Goal: Task Accomplishment & Management: Use online tool/utility

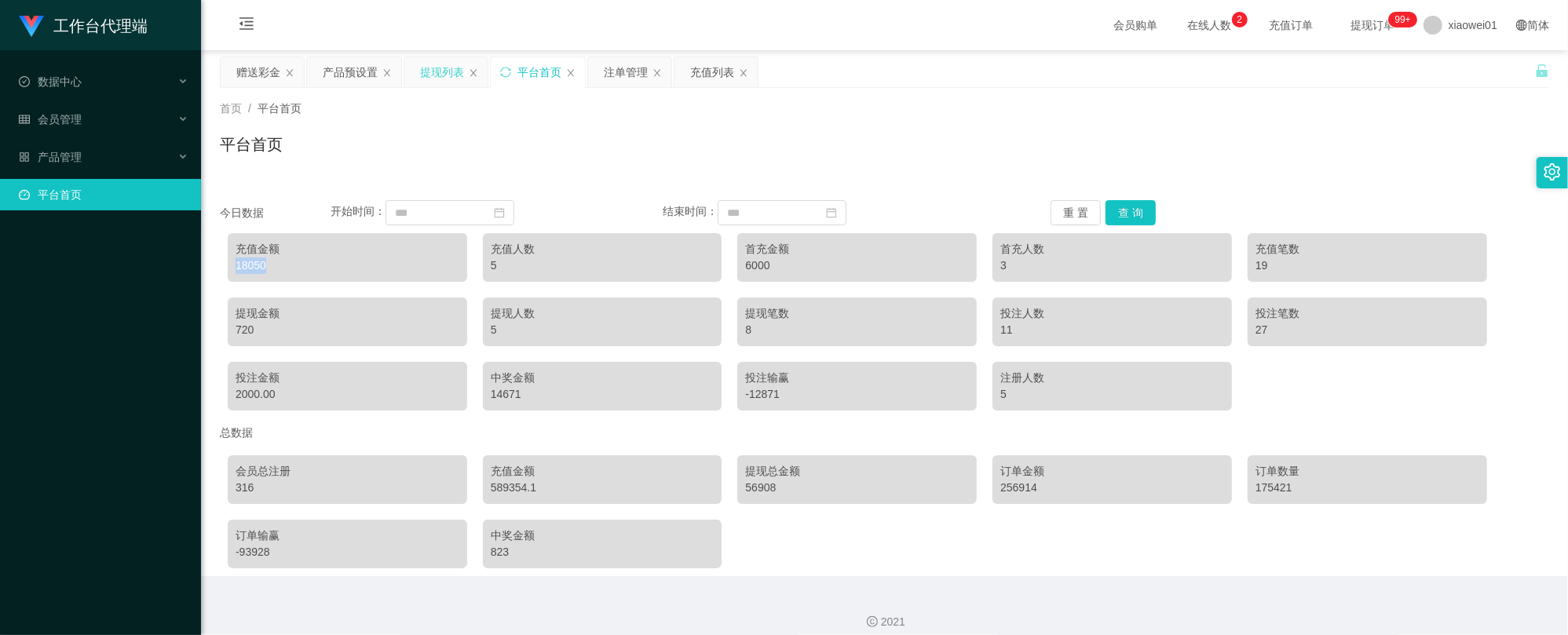
click at [447, 68] on div "提现列表" at bounding box center [442, 72] width 44 height 30
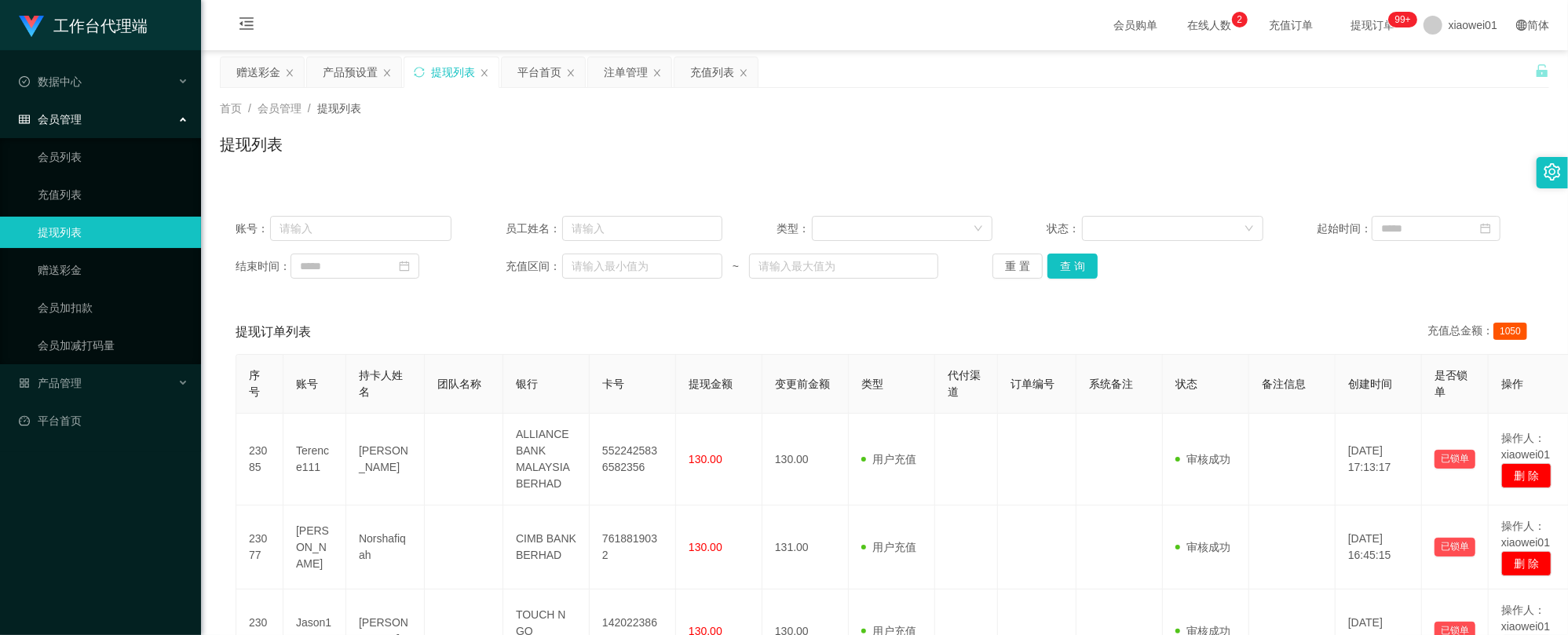
click at [1103, 259] on div "重 置 查 询" at bounding box center [1100, 266] width 216 height 25
click at [1078, 261] on button "查 询" at bounding box center [1072, 266] width 50 height 25
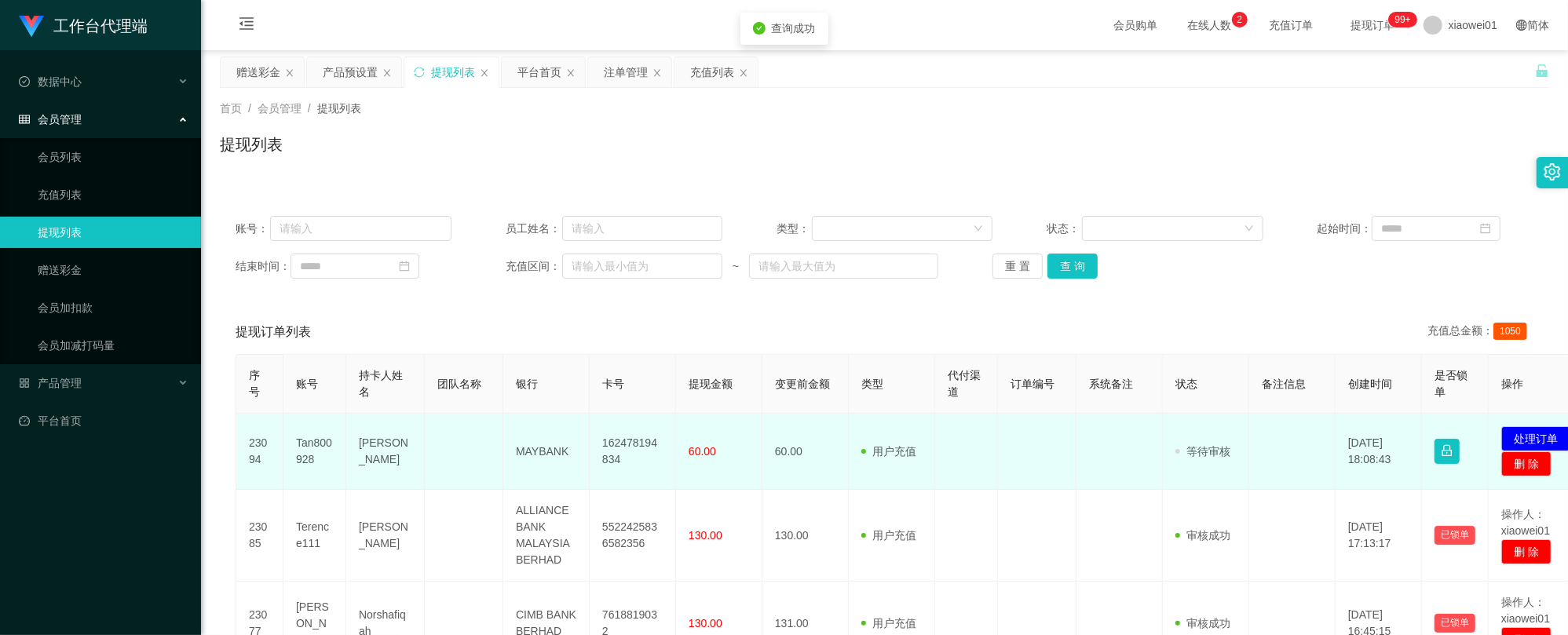
click at [619, 457] on td "162478194834" at bounding box center [633, 451] width 87 height 76
click at [619, 456] on td "162478194834" at bounding box center [633, 451] width 87 height 76
click at [625, 446] on td "162478194834" at bounding box center [633, 451] width 87 height 76
copy td "162478194834"
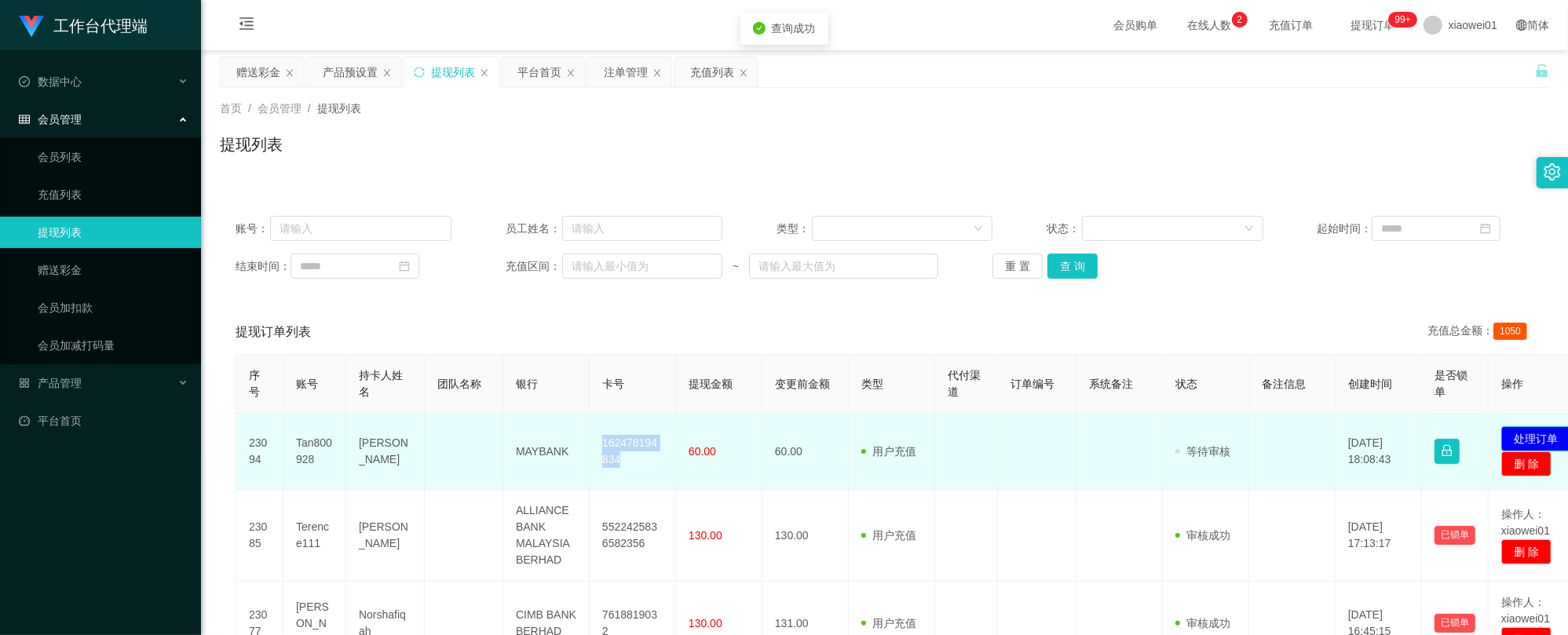
click at [1529, 429] on button "处理订单" at bounding box center [1536, 439] width 69 height 25
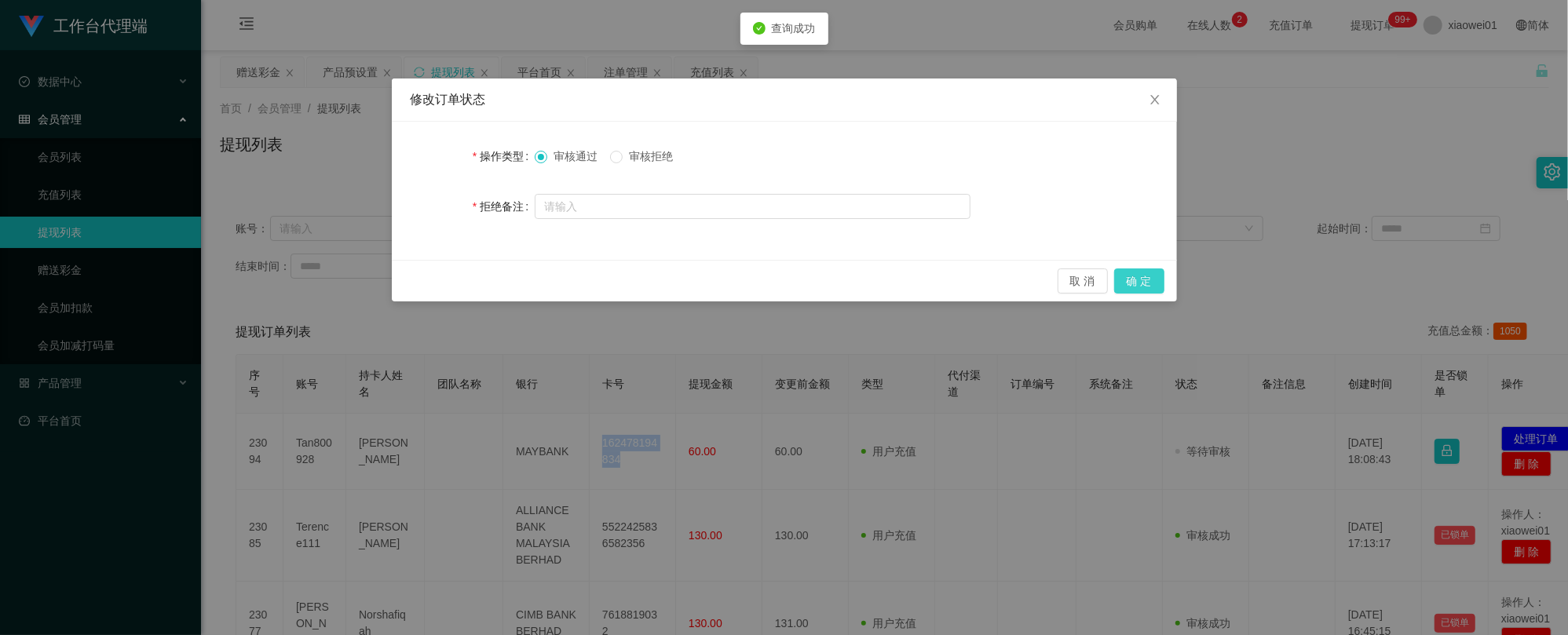
click at [1146, 281] on button "确 定" at bounding box center [1139, 281] width 50 height 25
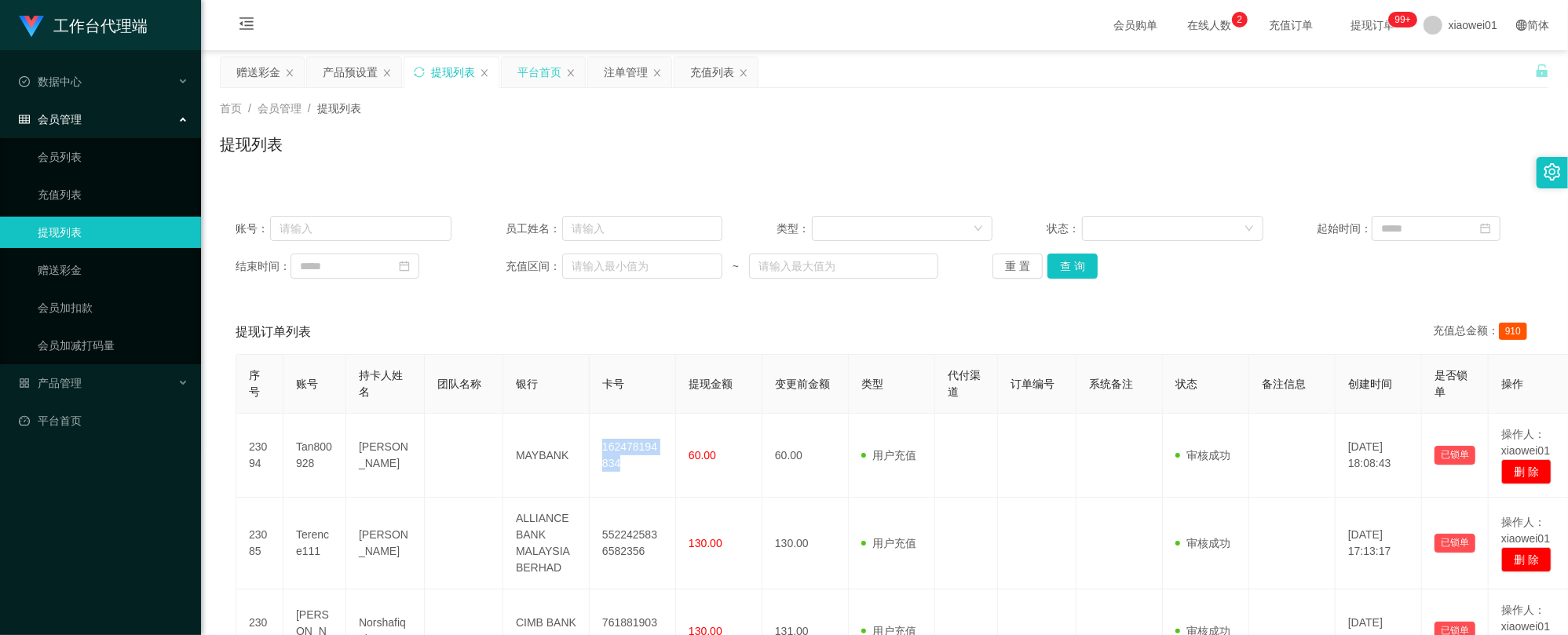
click at [550, 69] on div "平台首页" at bounding box center [540, 72] width 44 height 30
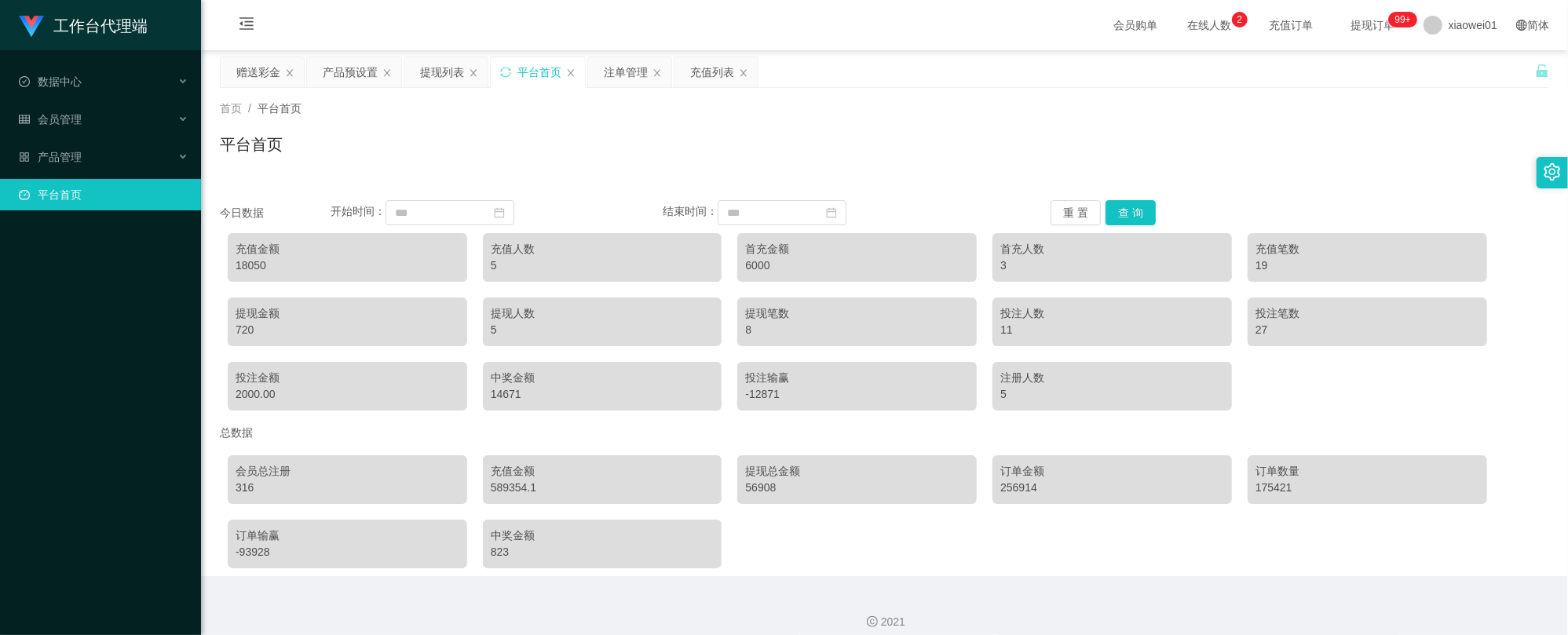
click at [258, 264] on div "18050" at bounding box center [347, 266] width 224 height 17
copy div "18050"
